Goal: Task Accomplishment & Management: Use online tool/utility

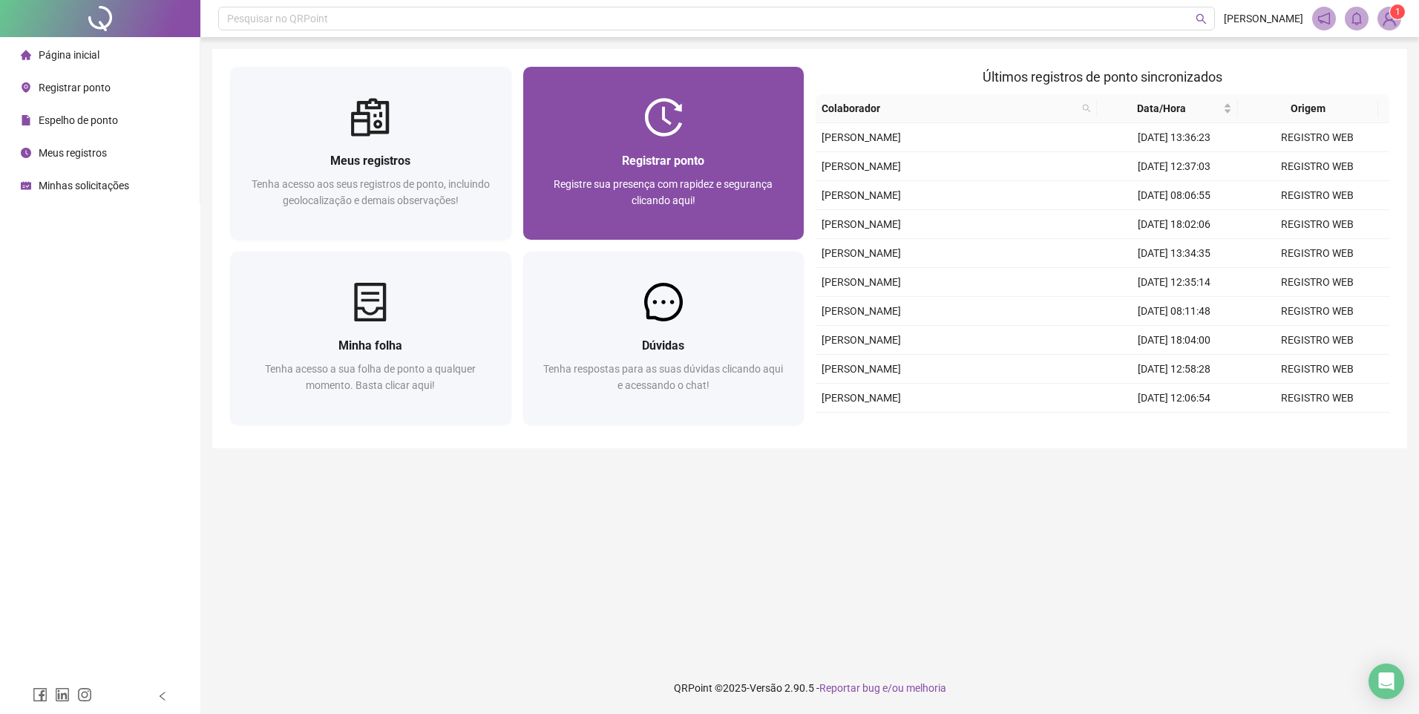
click at [650, 178] on span "Registre sua presença com rapidez e segurança clicando aqui!" at bounding box center [663, 192] width 219 height 28
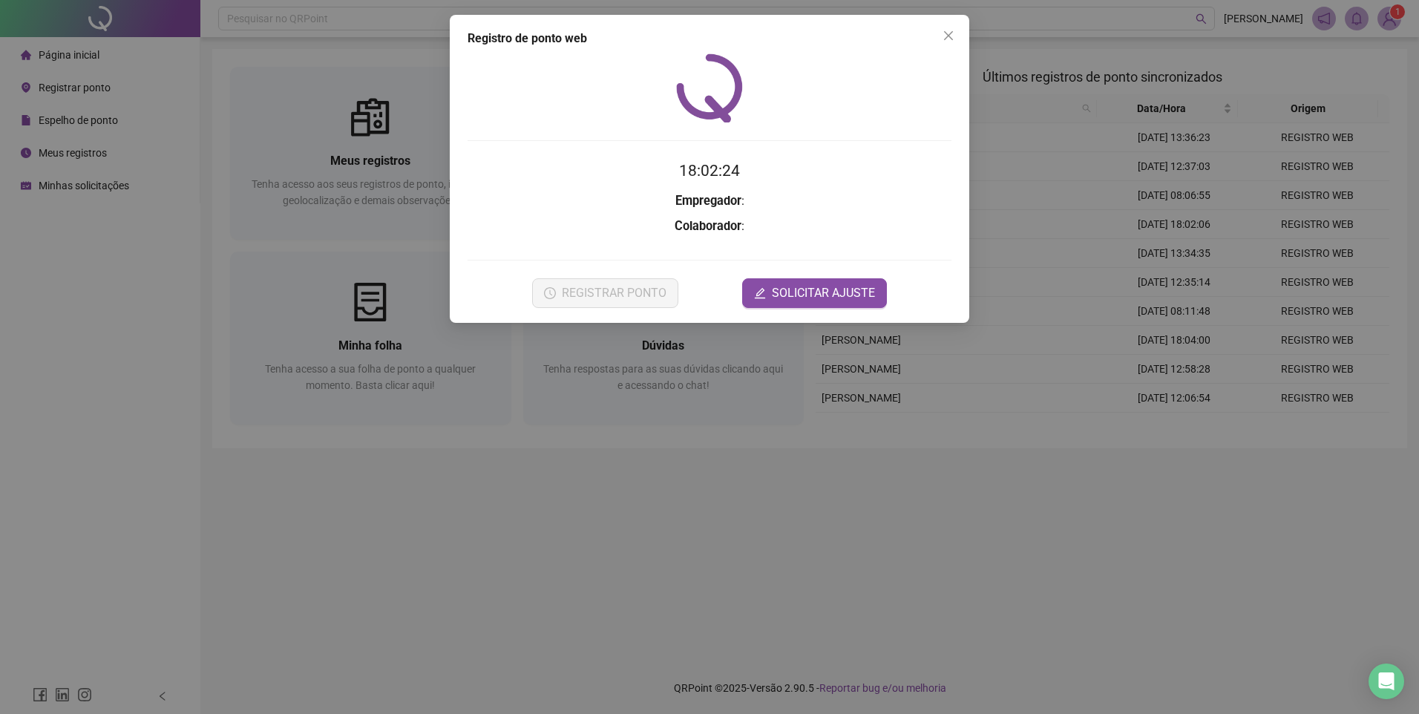
click at [620, 289] on span "REGISTRAR PONTO" at bounding box center [614, 293] width 105 height 18
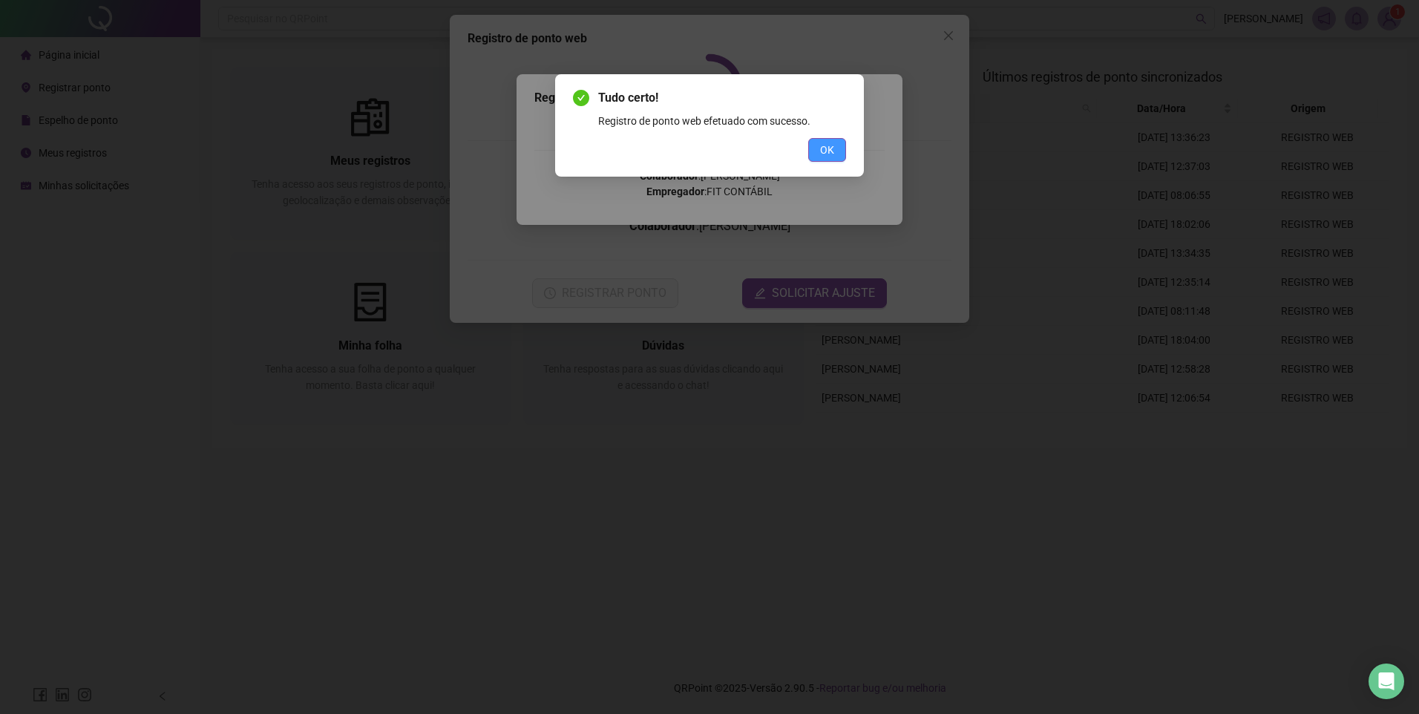
click at [817, 150] on button "OK" at bounding box center [827, 150] width 38 height 24
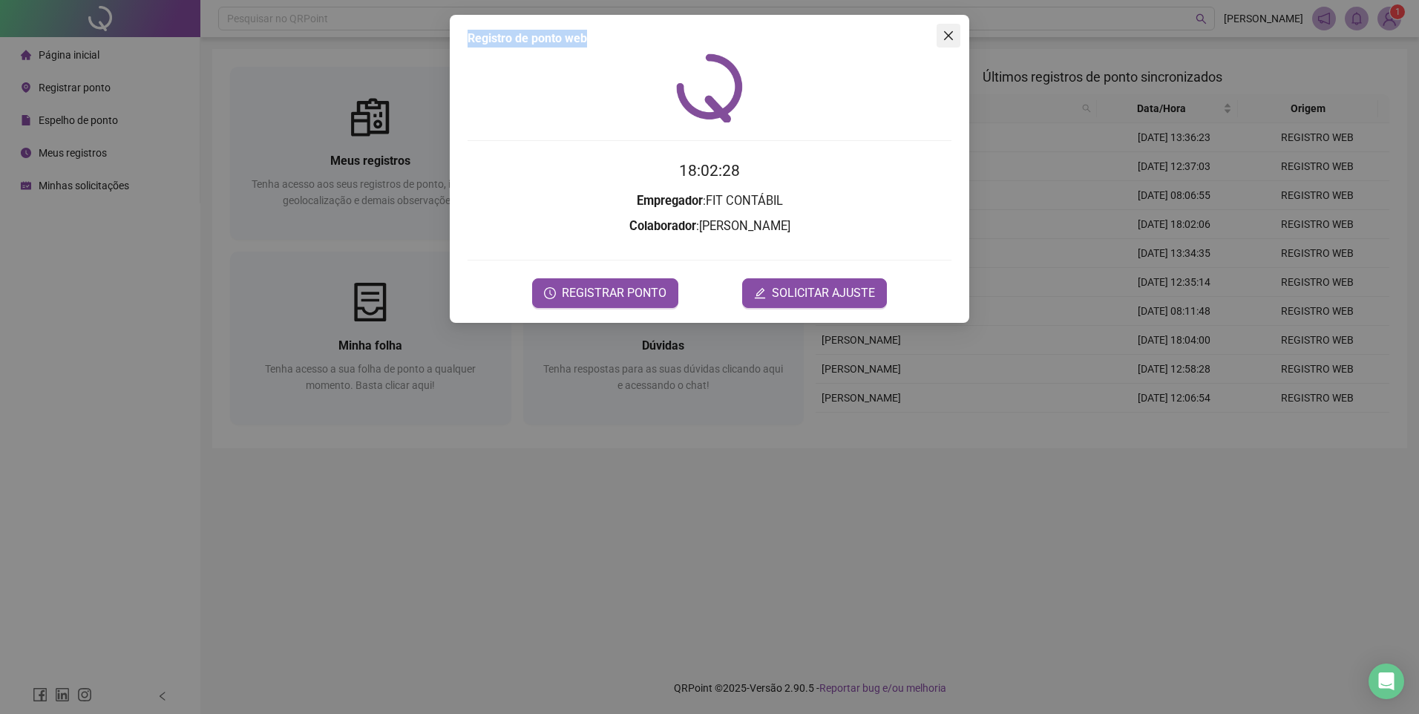
click at [955, 36] on div "Registro de ponto web 18:02:28 Empregador : FIT CONTÁBIL Colaborador : JONATHAN…" at bounding box center [710, 169] width 520 height 308
click at [955, 36] on span "Close" at bounding box center [949, 36] width 24 height 12
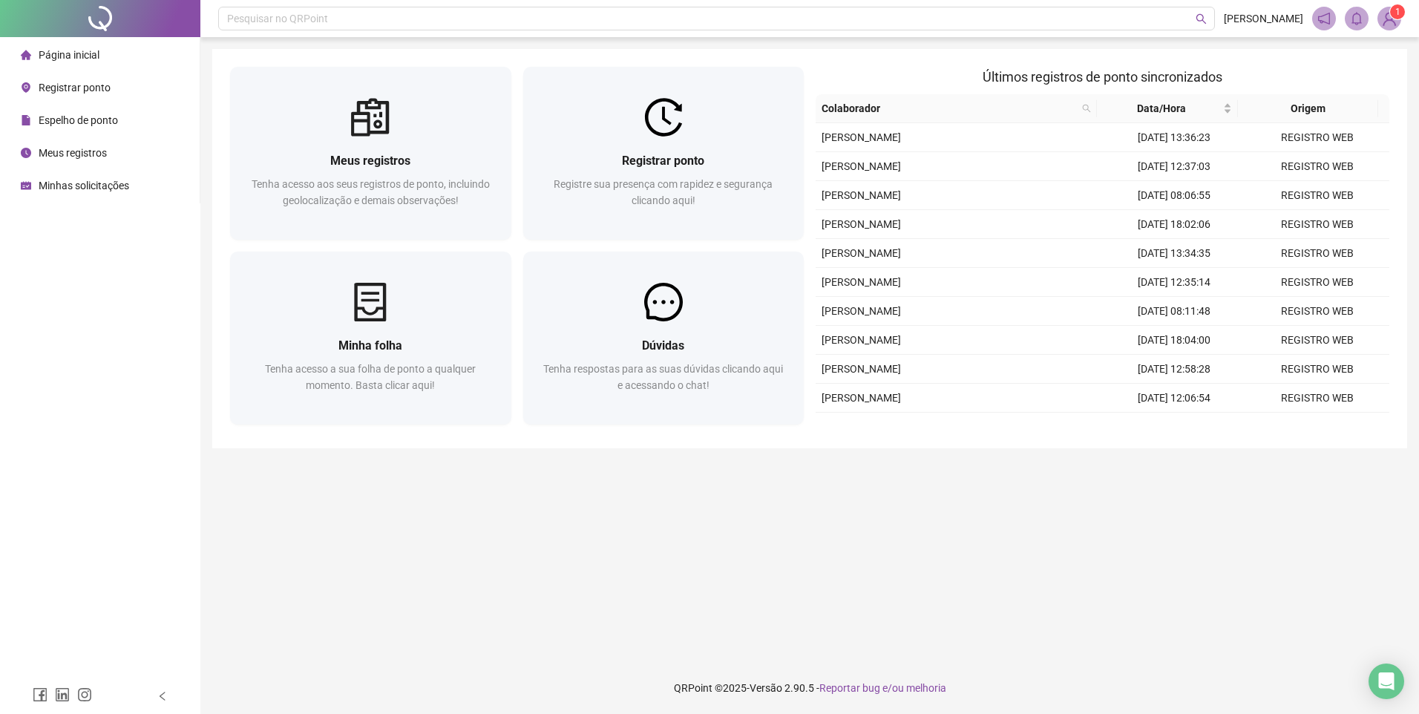
click at [1382, 11] on img at bounding box center [1389, 18] width 22 height 22
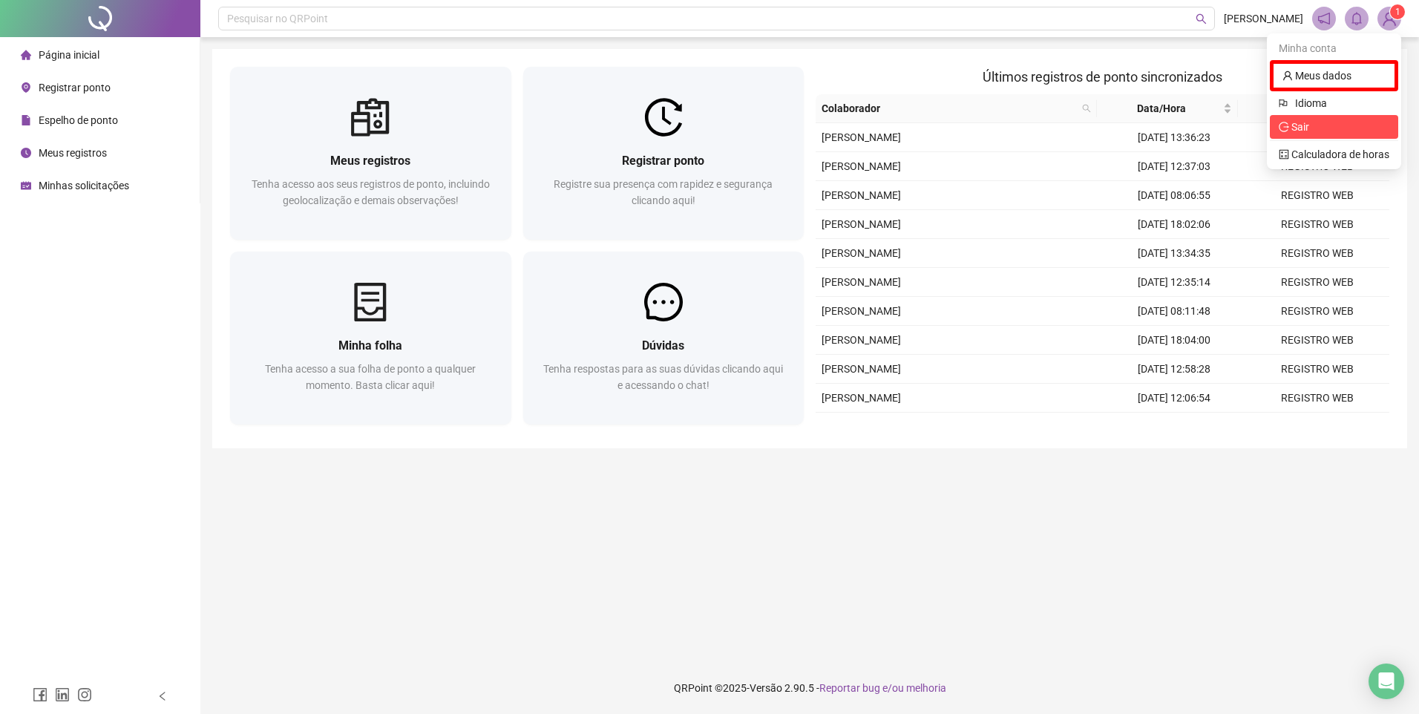
click at [1323, 134] on span "Sair" at bounding box center [1334, 127] width 111 height 16
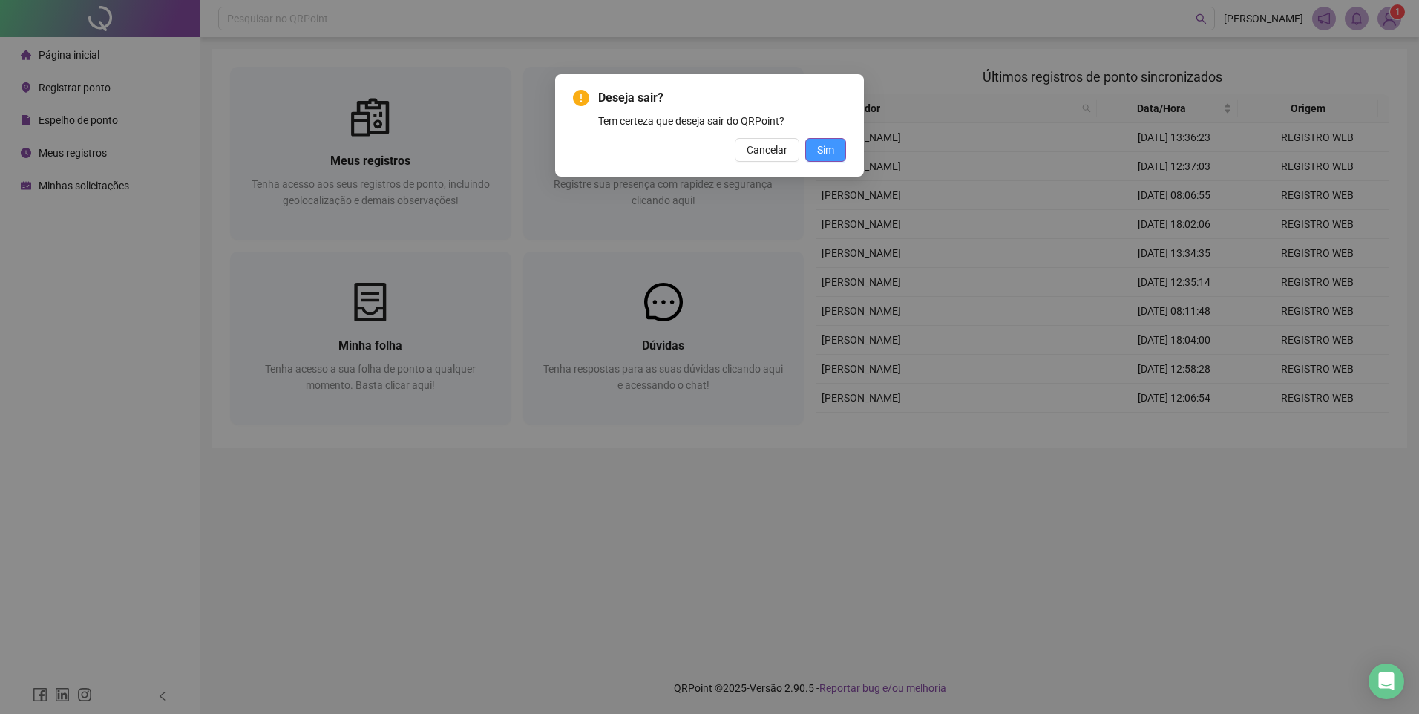
click at [816, 147] on button "Sim" at bounding box center [825, 150] width 41 height 24
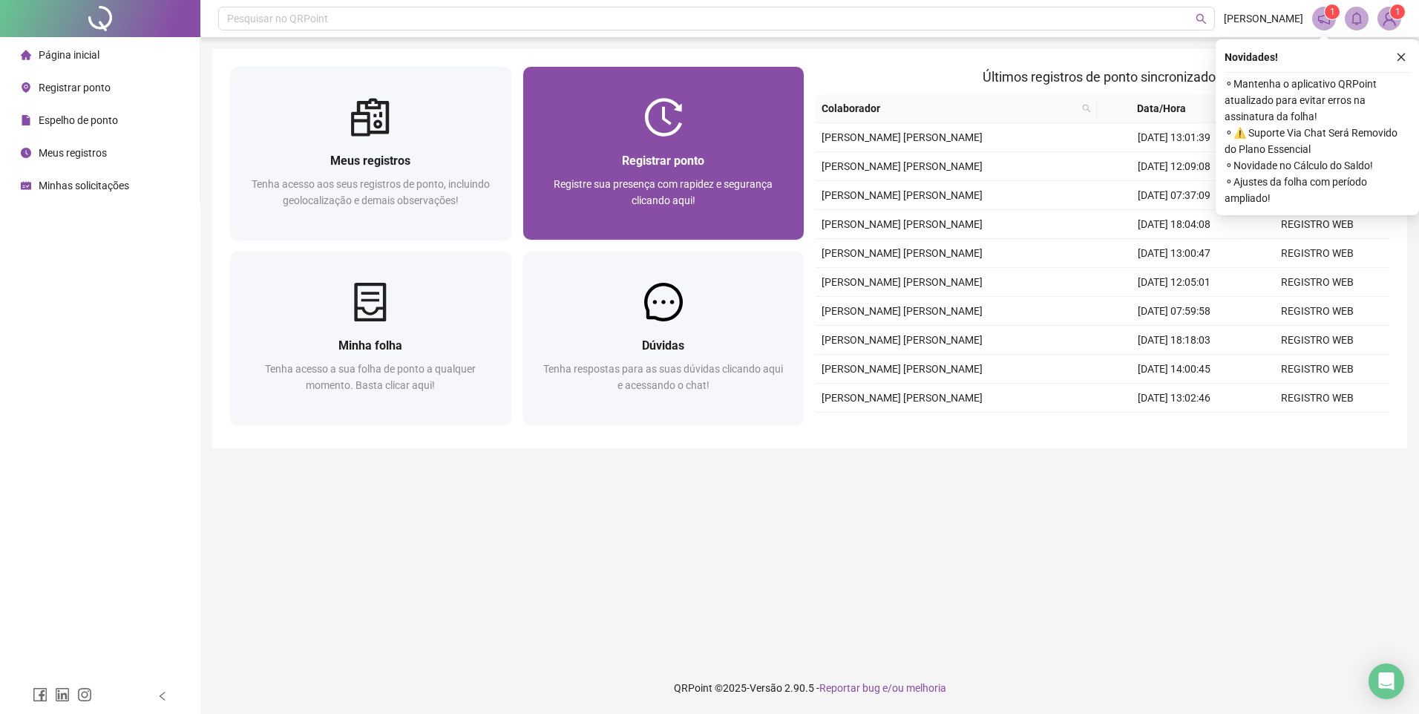
click at [681, 158] on span "Registrar ponto" at bounding box center [663, 161] width 82 height 14
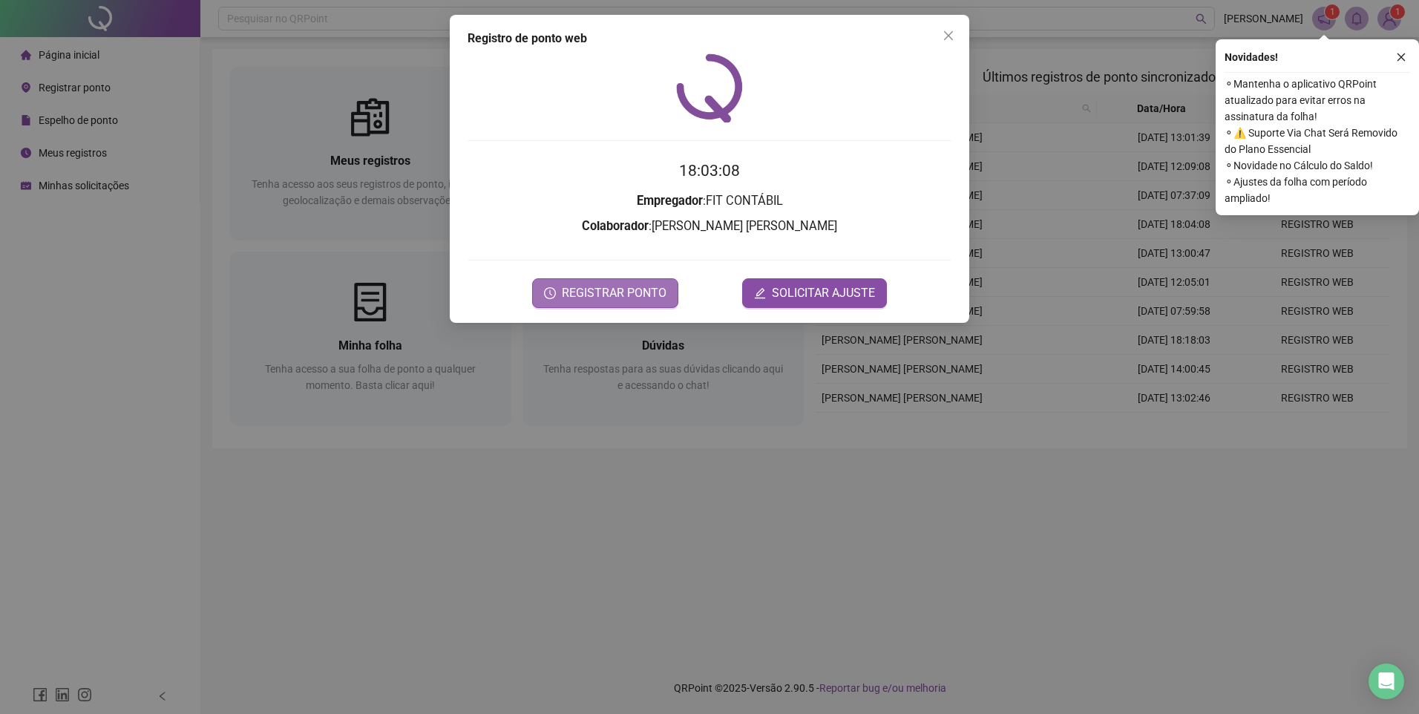
click at [616, 293] on span "REGISTRAR PONTO" at bounding box center [614, 293] width 105 height 18
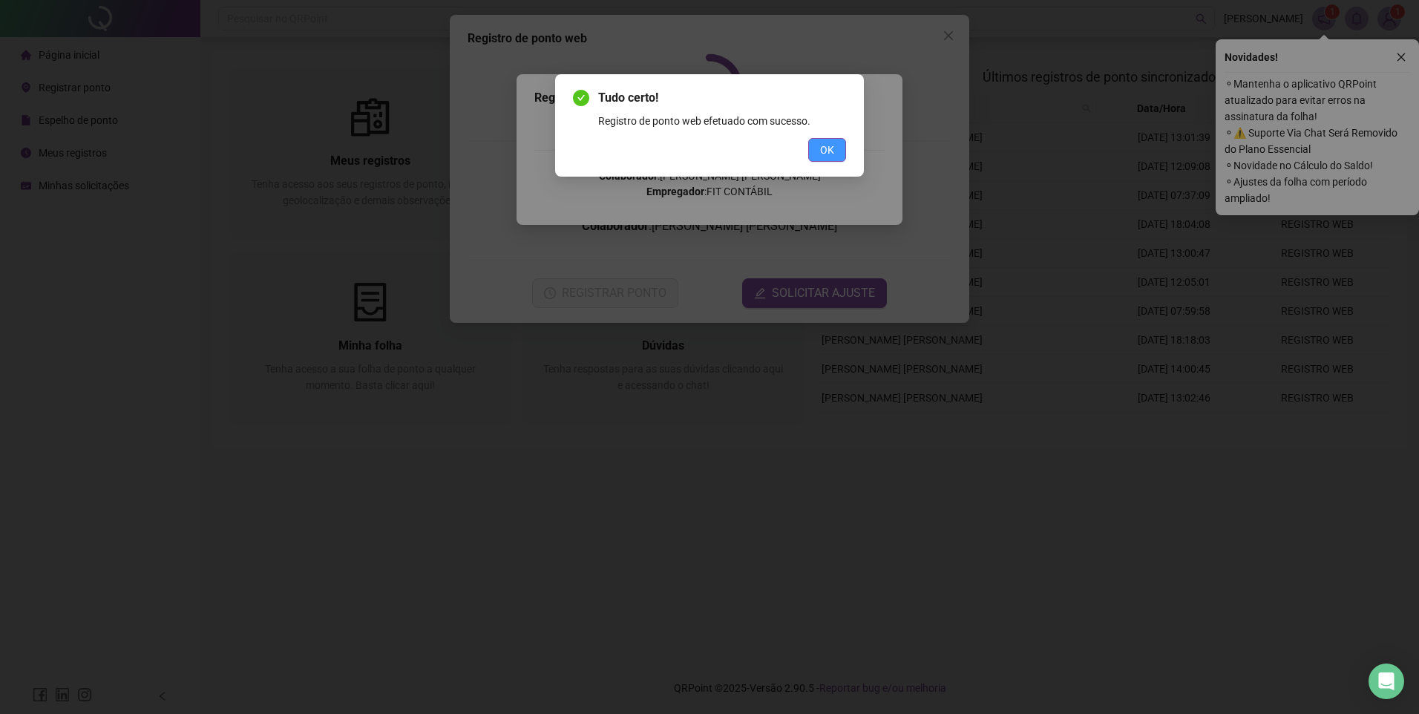
click at [829, 157] on span "OK" at bounding box center [827, 150] width 14 height 16
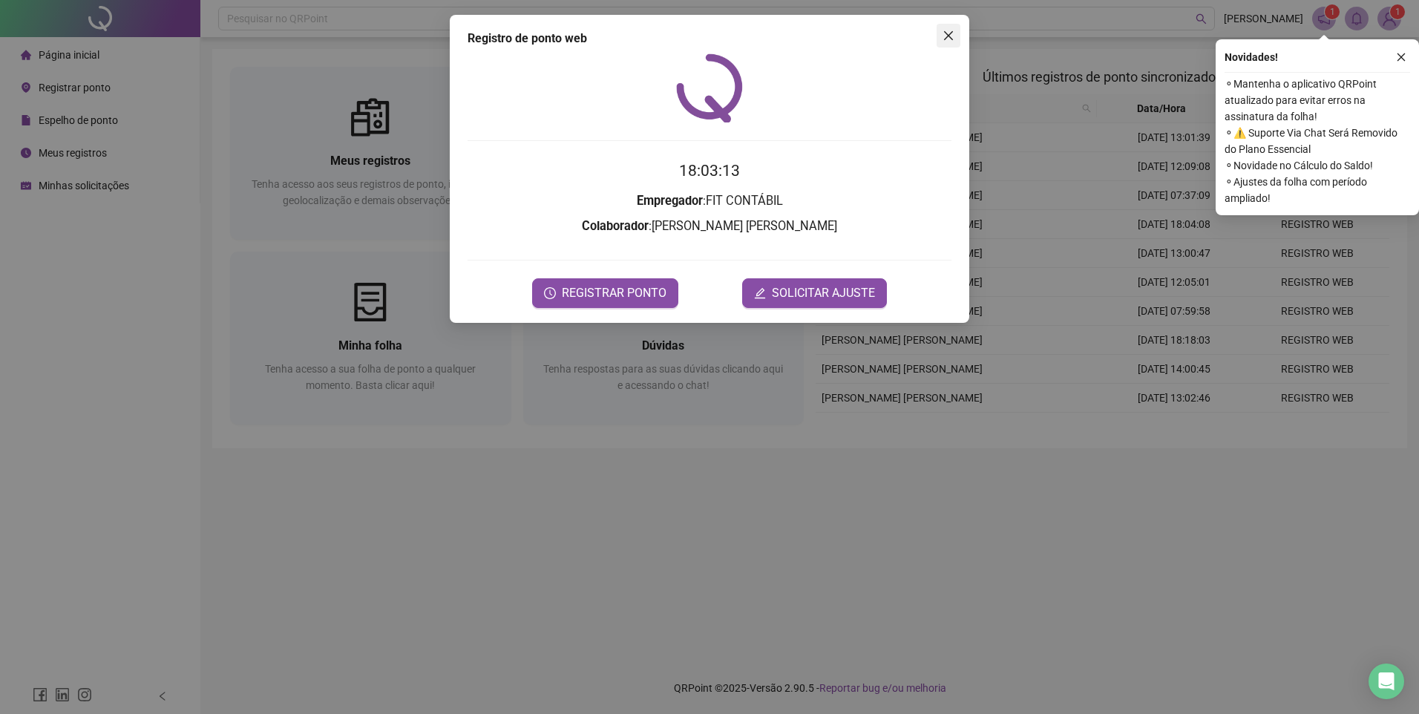
click at [945, 33] on icon "close" at bounding box center [948, 35] width 9 height 9
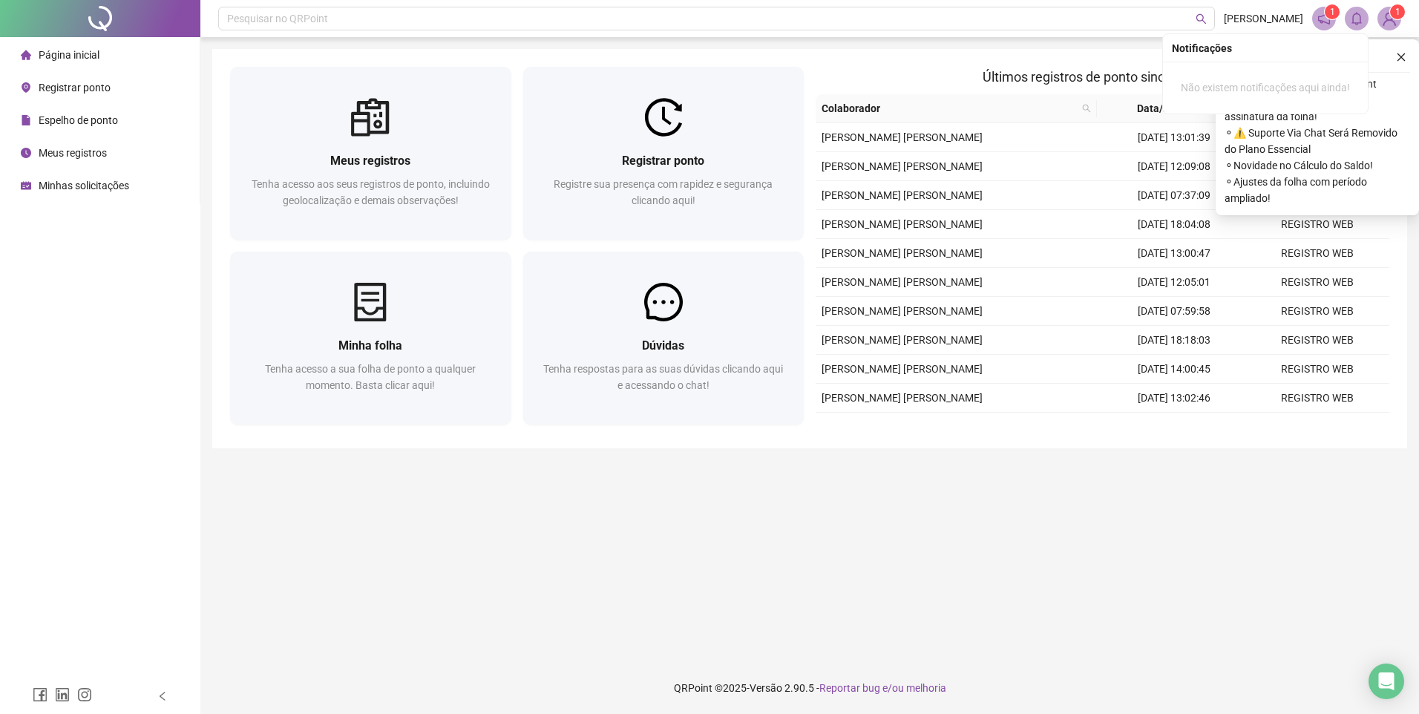
click at [1389, 19] on img at bounding box center [1389, 18] width 22 height 22
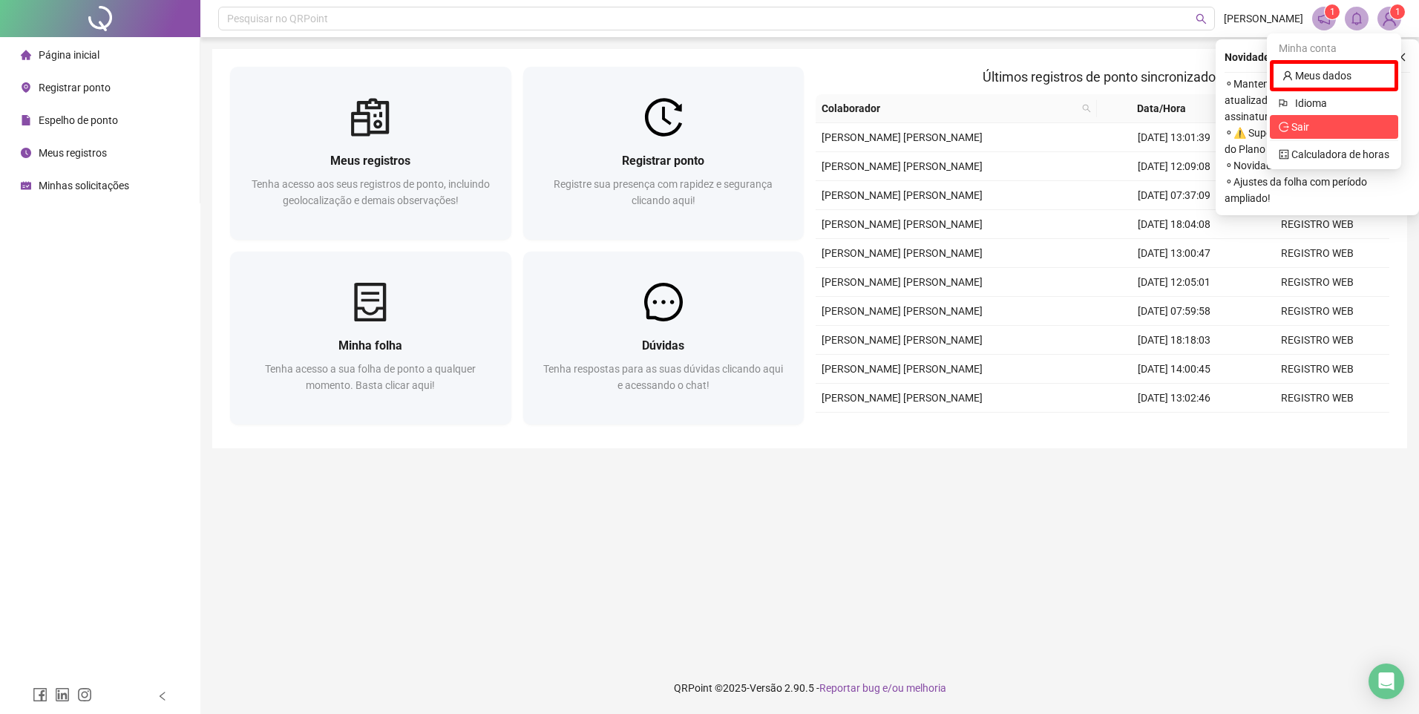
click at [1327, 129] on span "Sair" at bounding box center [1334, 127] width 111 height 16
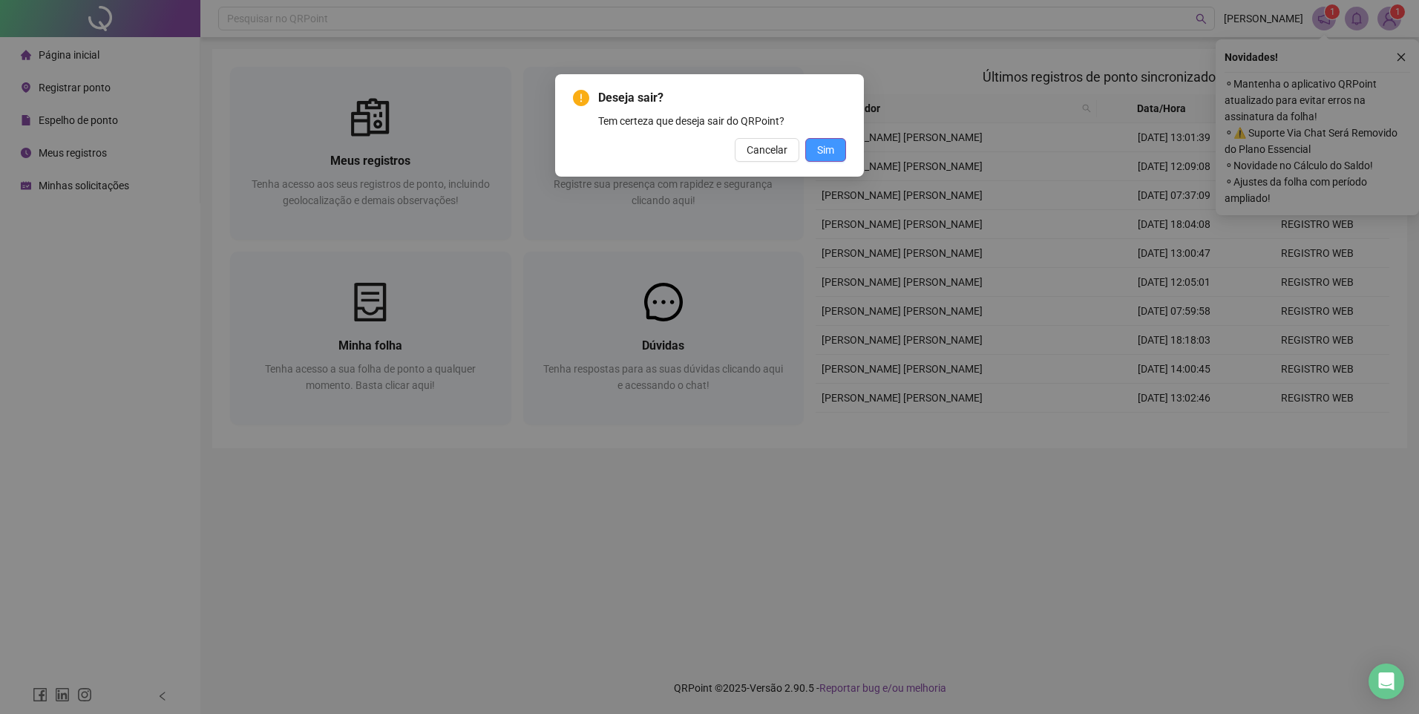
click at [834, 155] on span "Sim" at bounding box center [825, 150] width 17 height 16
